Goal: Find contact information: Find contact information

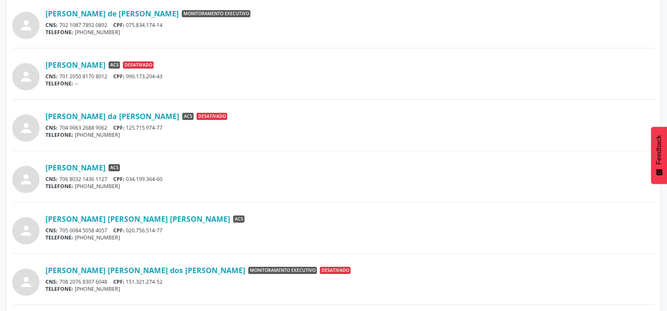
scroll to position [656, 0]
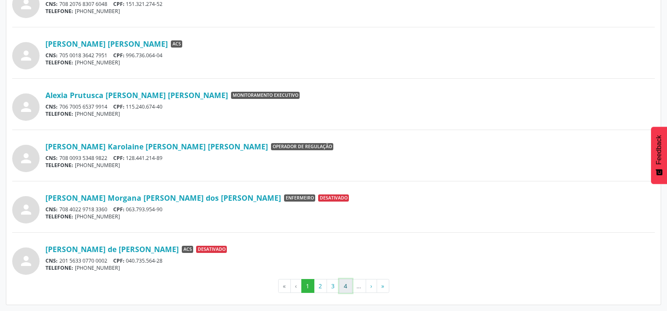
click at [344, 289] on button "4" at bounding box center [345, 286] width 13 height 14
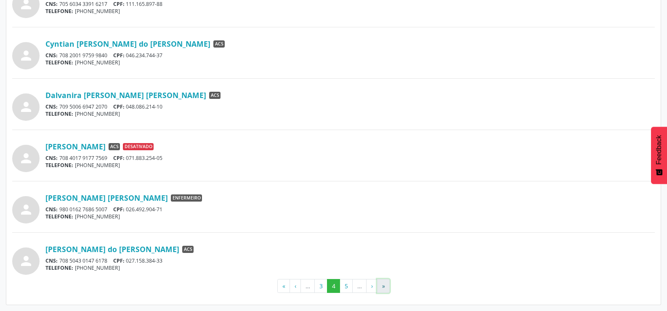
click at [387, 288] on button "»" at bounding box center [383, 286] width 13 height 14
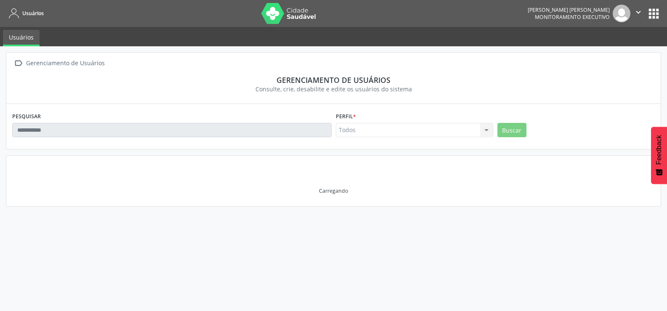
scroll to position [0, 0]
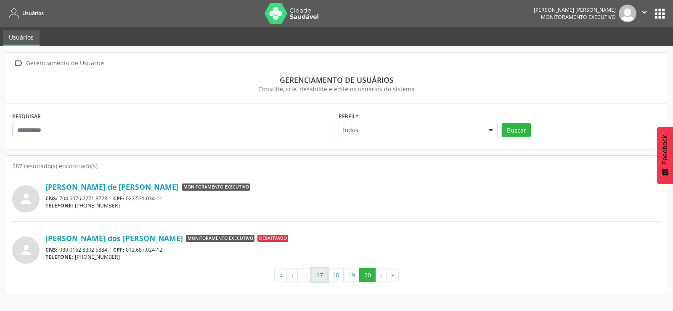
click at [321, 274] on button "17" at bounding box center [319, 275] width 16 height 14
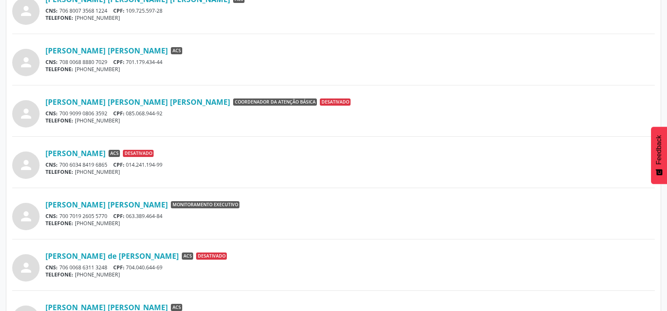
scroll to position [656, 0]
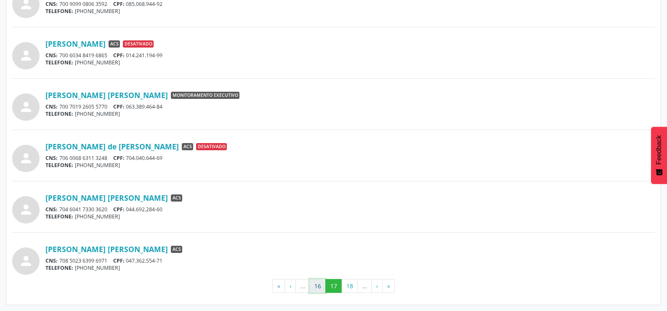
click at [321, 282] on button "16" at bounding box center [317, 286] width 16 height 14
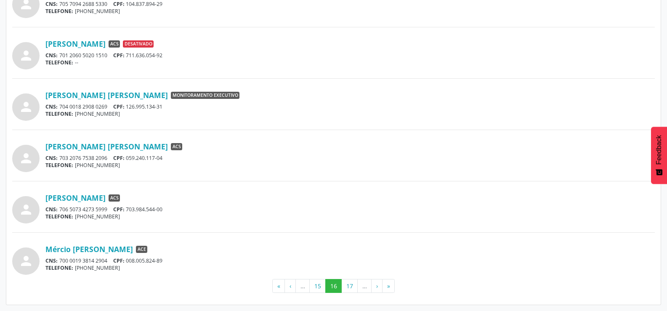
drag, startPoint x: 73, startPoint y: 218, endPoint x: 106, endPoint y: 219, distance: 32.8
click at [106, 219] on div "TELEFONE: [PHONE_NUMBER]" at bounding box center [349, 216] width 609 height 7
drag, startPoint x: 114, startPoint y: 218, endPoint x: 80, endPoint y: 220, distance: 33.3
click at [80, 220] on div "TELEFONE: [PHONE_NUMBER]" at bounding box center [349, 216] width 609 height 7
click at [281, 286] on button "«" at bounding box center [278, 286] width 13 height 14
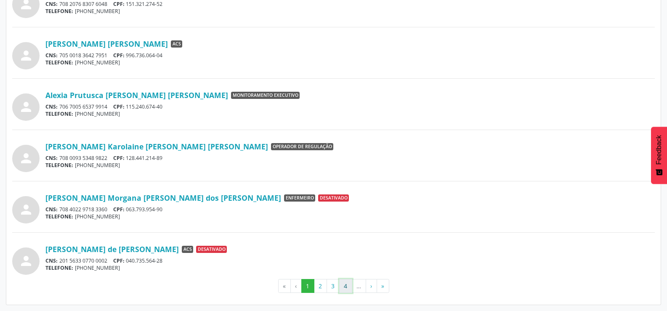
click at [342, 285] on button "4" at bounding box center [345, 286] width 13 height 14
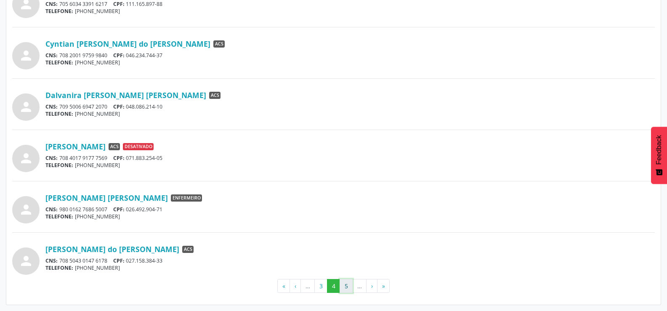
click at [348, 284] on button "5" at bounding box center [346, 286] width 13 height 14
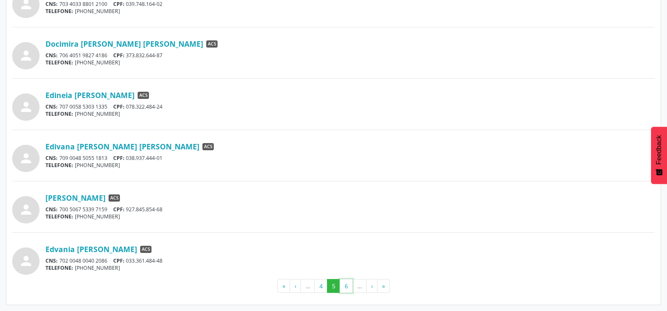
click at [348, 284] on button "6" at bounding box center [346, 286] width 13 height 14
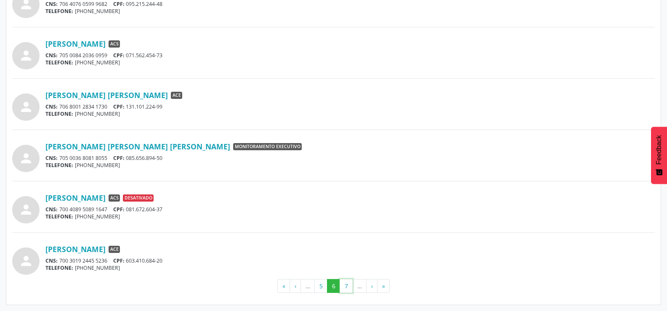
click at [348, 284] on button "7" at bounding box center [346, 286] width 13 height 14
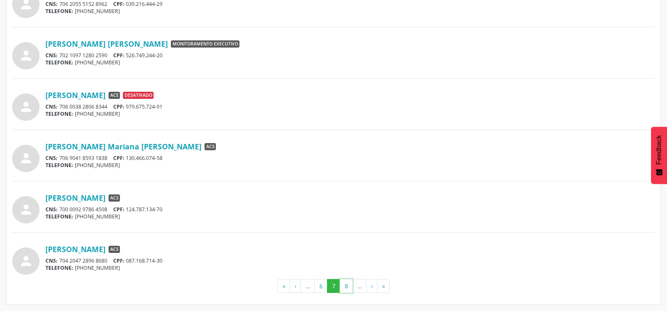
click at [348, 284] on button "8" at bounding box center [346, 286] width 13 height 14
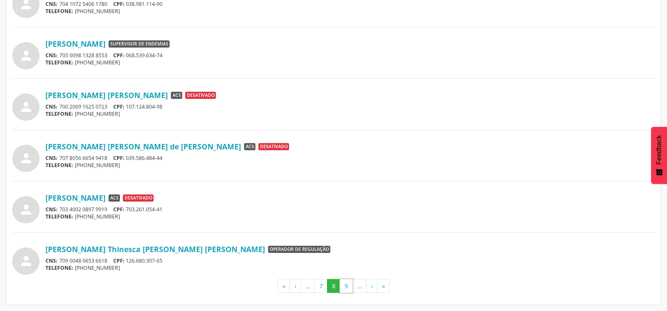
click at [348, 284] on button "9" at bounding box center [346, 286] width 13 height 14
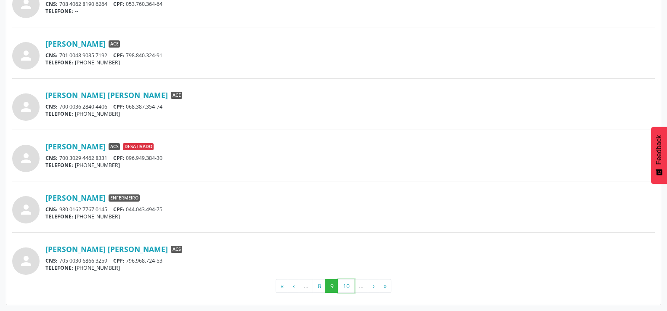
click at [348, 284] on button "10" at bounding box center [346, 286] width 16 height 14
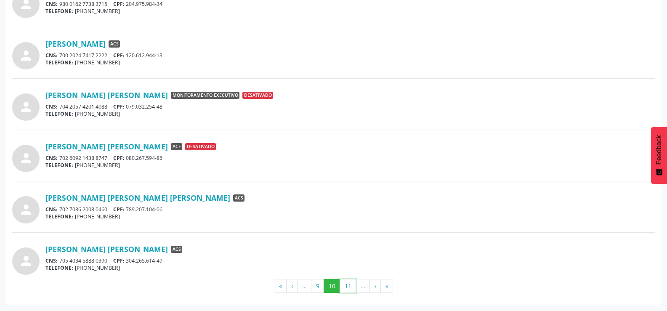
click at [348, 284] on button "11" at bounding box center [348, 286] width 16 height 14
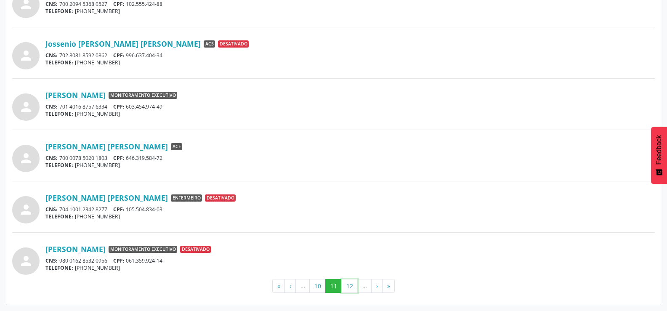
click at [348, 284] on button "12" at bounding box center [349, 286] width 16 height 14
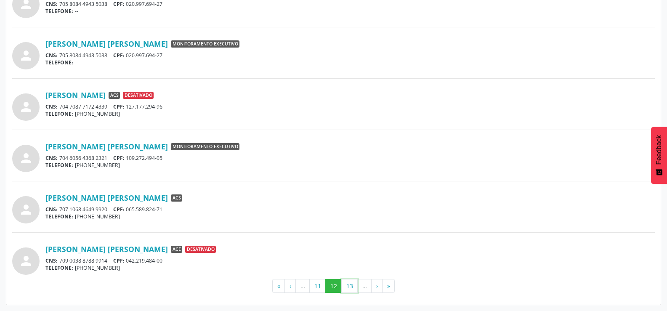
click at [348, 284] on button "13" at bounding box center [349, 286] width 16 height 14
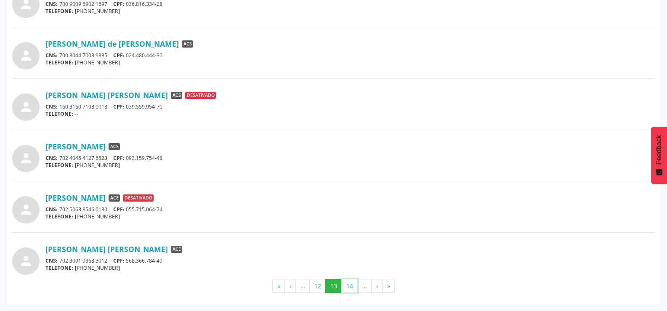
click at [348, 284] on button "14" at bounding box center [349, 286] width 16 height 14
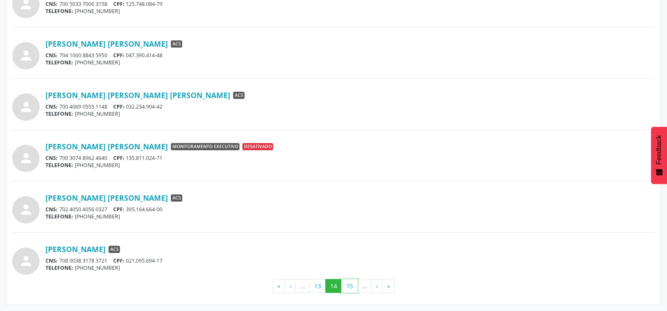
click at [348, 284] on button "15" at bounding box center [349, 286] width 16 height 14
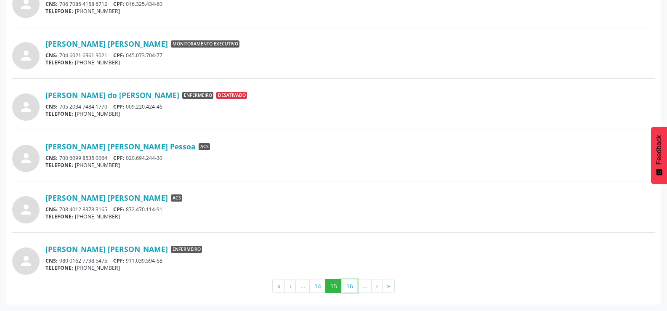
click at [348, 284] on button "16" at bounding box center [349, 286] width 16 height 14
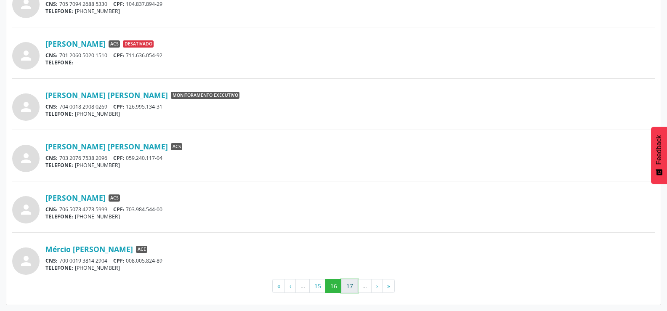
click at [350, 283] on button "17" at bounding box center [349, 286] width 16 height 14
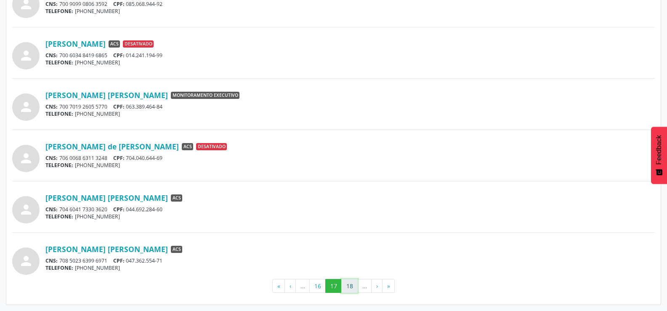
click at [350, 284] on button "18" at bounding box center [349, 286] width 16 height 14
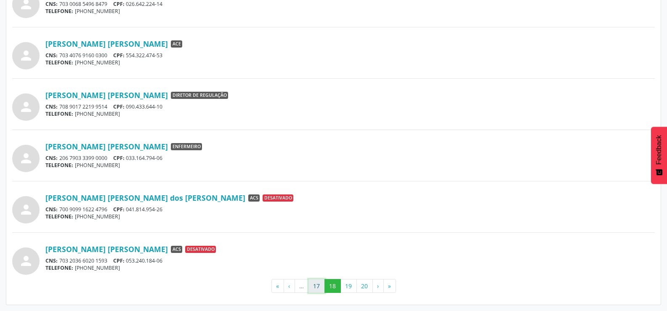
click at [321, 288] on button "17" at bounding box center [316, 286] width 16 height 14
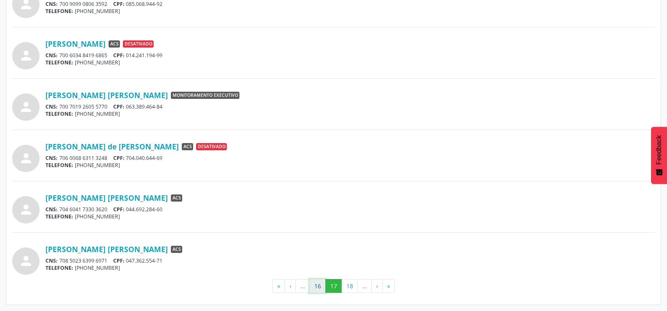
click at [318, 288] on button "16" at bounding box center [317, 286] width 16 height 14
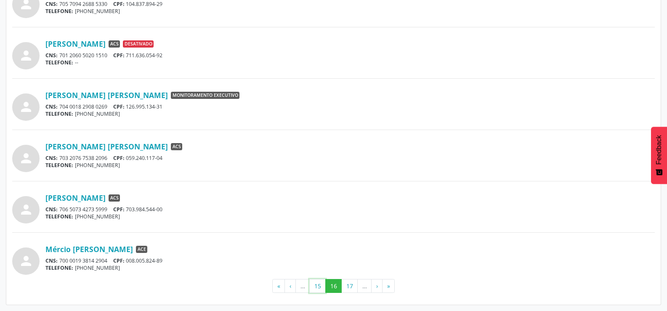
click at [318, 288] on button "15" at bounding box center [317, 286] width 16 height 14
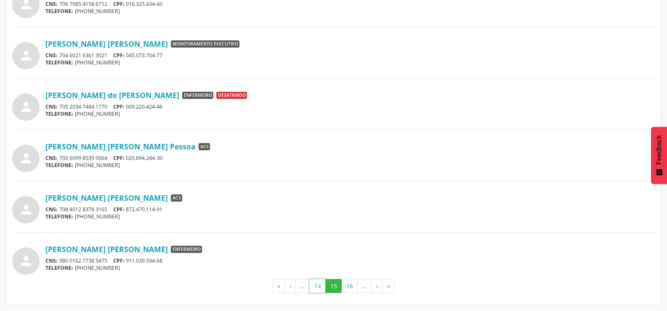
click at [318, 288] on button "14" at bounding box center [317, 286] width 16 height 14
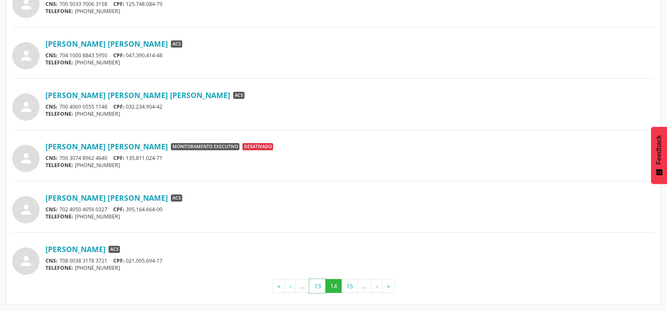
click at [318, 288] on button "13" at bounding box center [317, 286] width 16 height 14
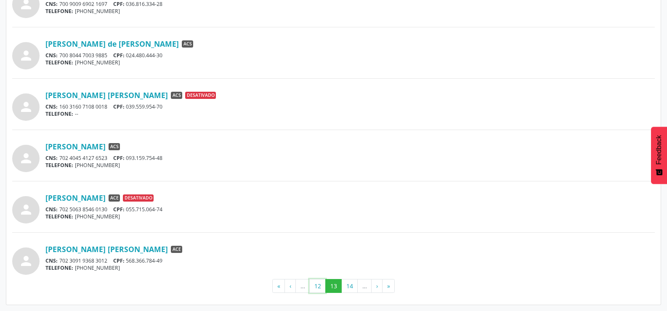
click at [318, 288] on button "12" at bounding box center [317, 286] width 16 height 14
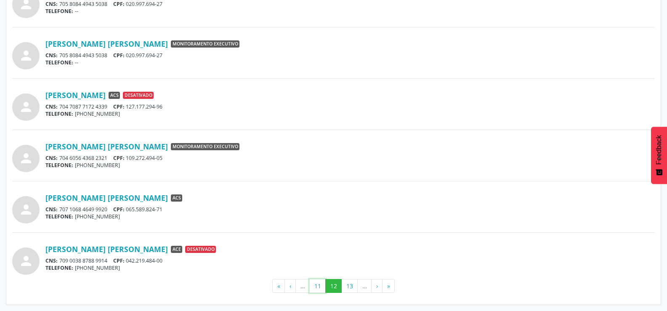
click at [318, 288] on button "11" at bounding box center [317, 286] width 16 height 14
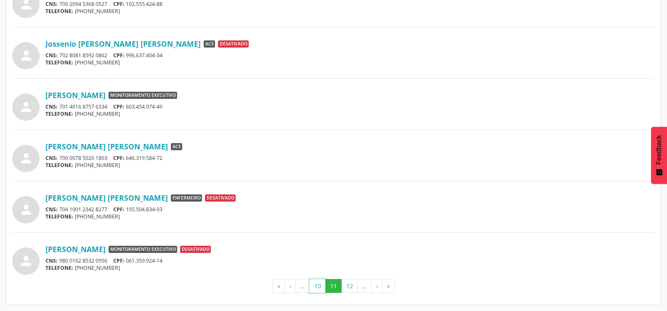
click at [318, 288] on button "10" at bounding box center [317, 286] width 16 height 14
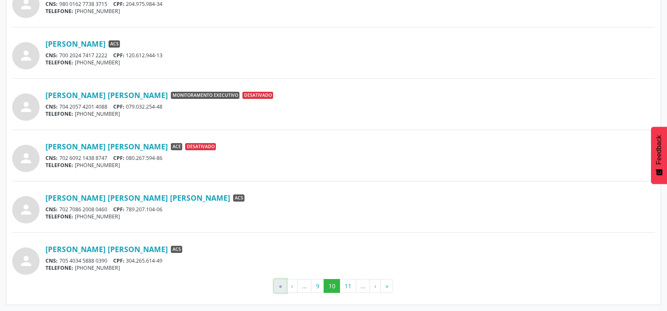
click at [285, 284] on button "«" at bounding box center [280, 286] width 13 height 14
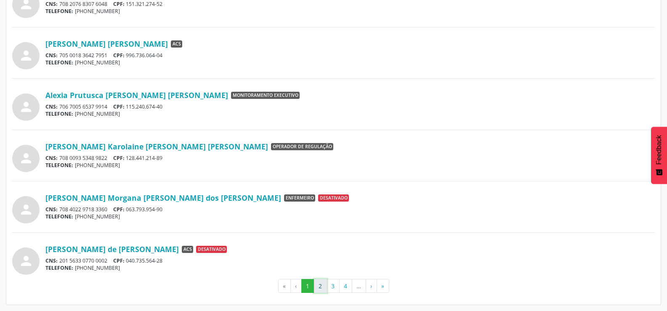
click at [317, 287] on button "2" at bounding box center [320, 286] width 13 height 14
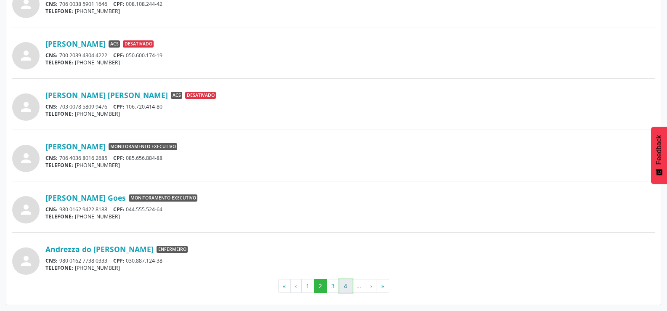
click at [343, 285] on button "4" at bounding box center [345, 286] width 13 height 14
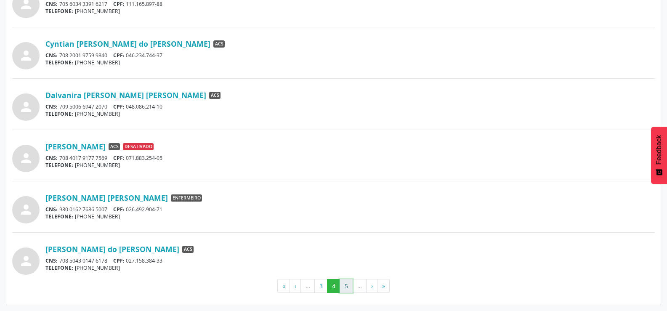
click at [343, 283] on button "5" at bounding box center [346, 286] width 13 height 14
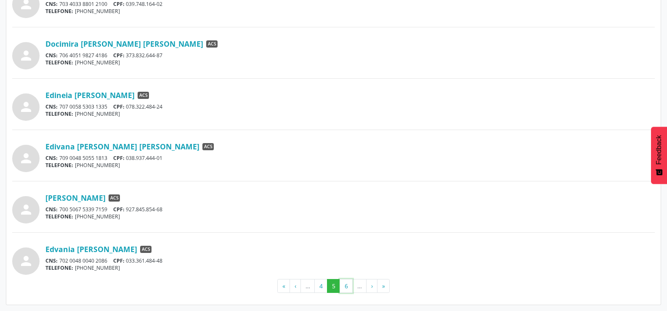
click at [343, 283] on button "6" at bounding box center [346, 286] width 13 height 14
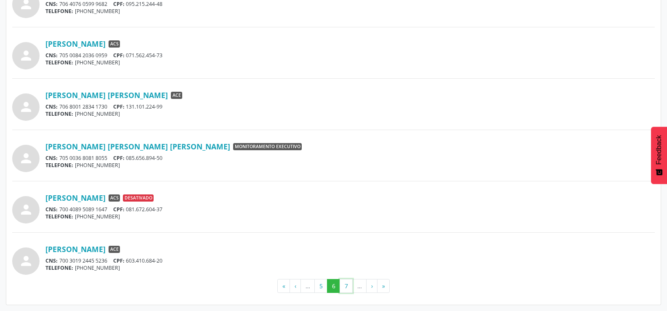
click at [343, 283] on button "7" at bounding box center [346, 286] width 13 height 14
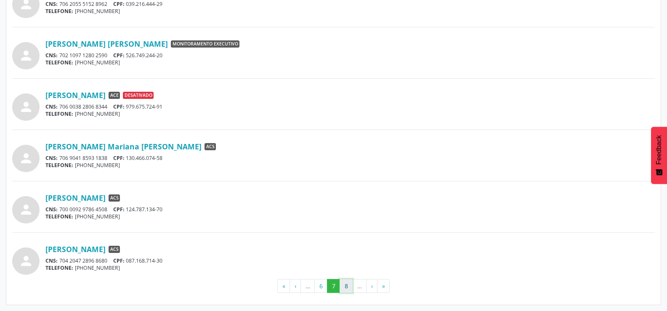
click at [349, 285] on button "8" at bounding box center [346, 286] width 13 height 14
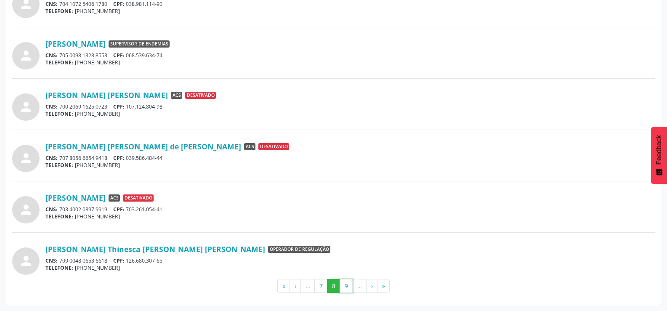
click at [349, 285] on button "9" at bounding box center [346, 286] width 13 height 14
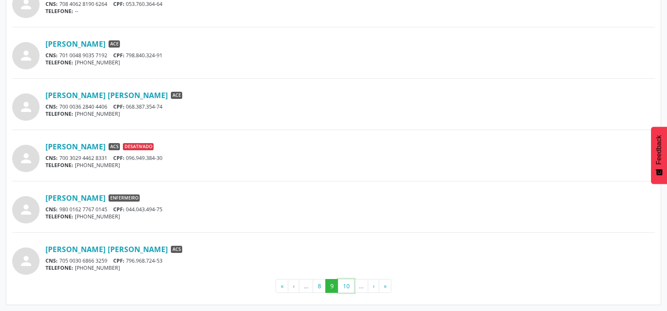
click at [349, 285] on button "10" at bounding box center [346, 286] width 16 height 14
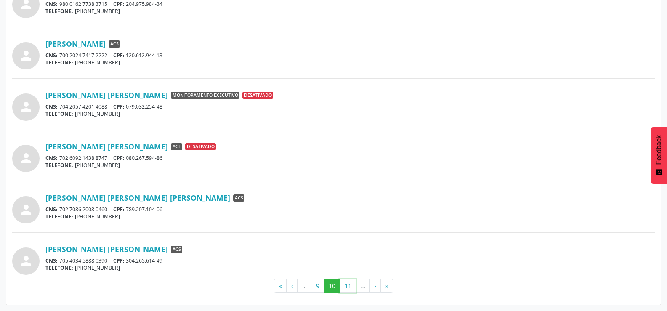
click at [349, 285] on button "11" at bounding box center [348, 286] width 16 height 14
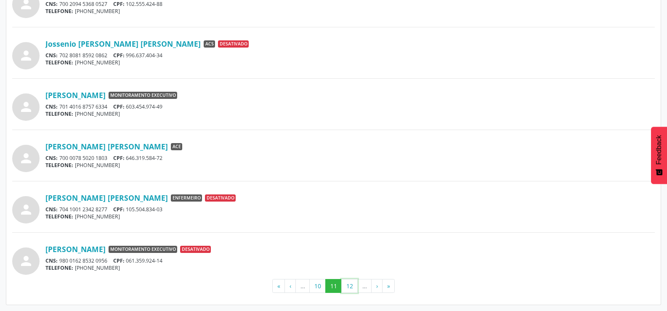
click at [349, 285] on button "12" at bounding box center [349, 286] width 16 height 14
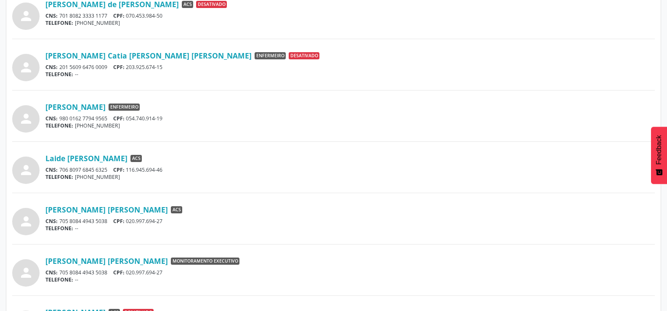
scroll to position [463, 0]
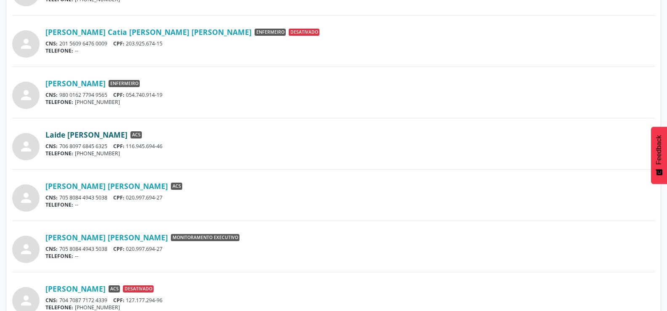
click at [80, 139] on link "Laide [PERSON_NAME]" at bounding box center [86, 134] width 82 height 9
